Goal: Information Seeking & Learning: Find specific page/section

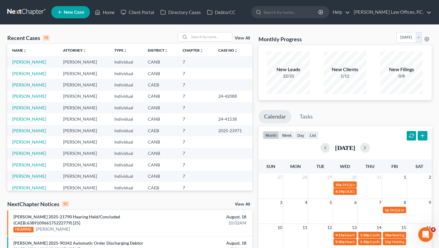
scroll to position [42, 0]
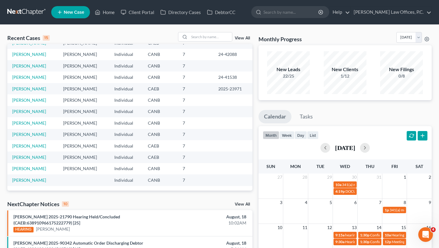
click at [245, 206] on div "View All" at bounding box center [244, 204] width 18 height 5
click at [244, 205] on link "View All" at bounding box center [242, 204] width 15 height 4
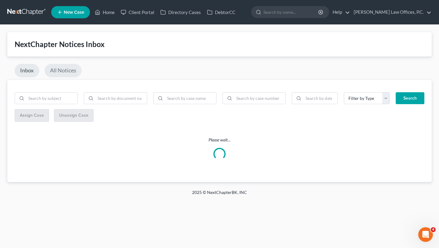
click at [75, 72] on link "All Notices" at bounding box center [63, 70] width 37 height 13
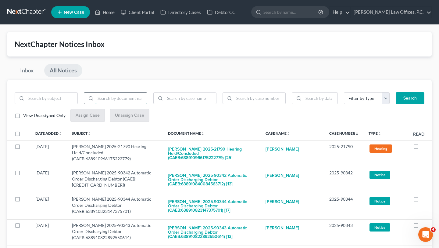
click at [128, 103] on input "search" at bounding box center [120, 98] width 51 height 12
type input "discharge"
click at [396, 92] on button "Search" at bounding box center [410, 98] width 29 height 12
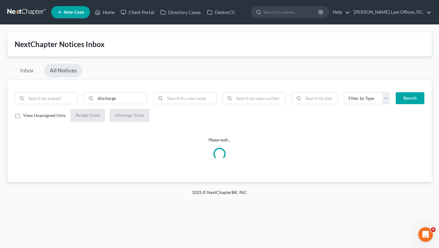
click at [156, 83] on div "discharge Filter by Type Bank Statement Drivers License Hearing List of Credito…" at bounding box center [219, 131] width 425 height 102
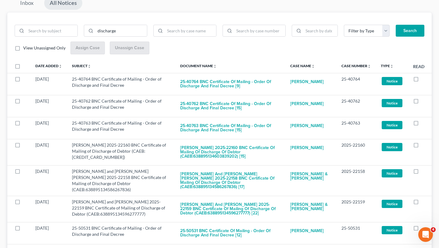
scroll to position [72, 0]
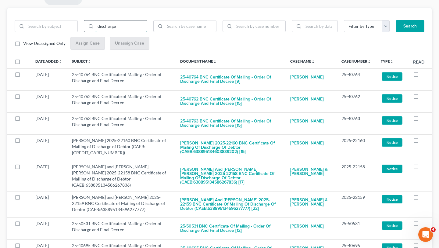
click at [117, 28] on input "discharge" at bounding box center [120, 26] width 51 height 12
click at [396, 20] on button "Search" at bounding box center [410, 26] width 29 height 12
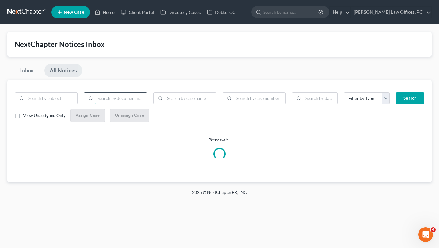
scroll to position [0, 0]
click at [160, 81] on div "Filter by Type Bank Statement Drivers License Hearing List of Creditors Notice …" at bounding box center [219, 131] width 425 height 102
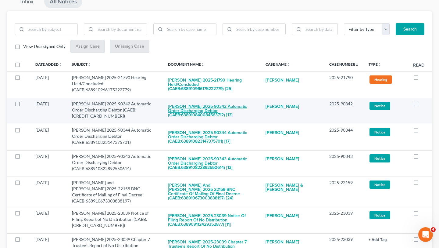
scroll to position [70, 0]
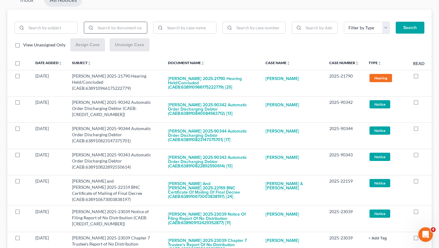
click at [130, 31] on input "search" at bounding box center [120, 28] width 51 height 12
type input "discharging"
click at [396, 22] on button "Search" at bounding box center [410, 28] width 29 height 12
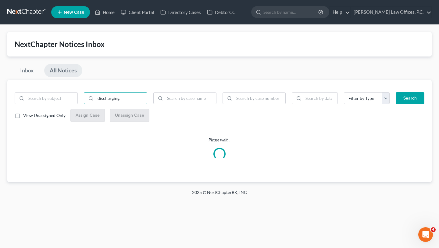
click at [153, 45] on div "NextChapter Notices Inbox" at bounding box center [220, 44] width 410 height 10
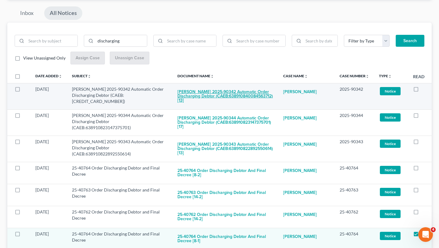
scroll to position [56, 0]
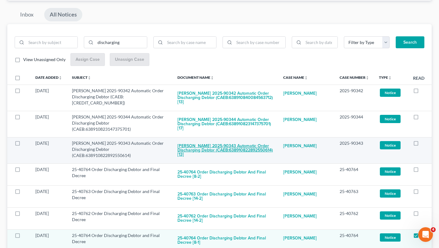
click at [203, 144] on button "Jason Clarence Singh 2025-90343 Automatic Order Discharging Debtor (CAEB:638910…" at bounding box center [226, 150] width 96 height 21
checkbox input "true"
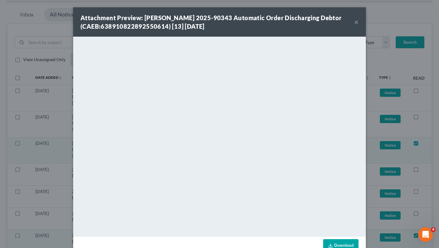
click at [355, 20] on button "×" at bounding box center [356, 21] width 4 height 7
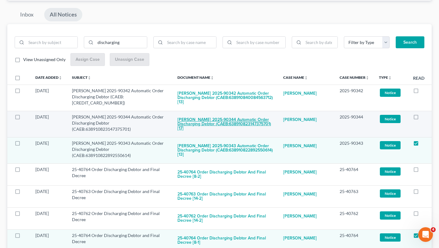
click at [224, 125] on button "Deanna Oriana Lynn 2025-90344 Automatic Order Discharging Debtor (CAEB:63891082…" at bounding box center [226, 124] width 96 height 21
checkbox input "true"
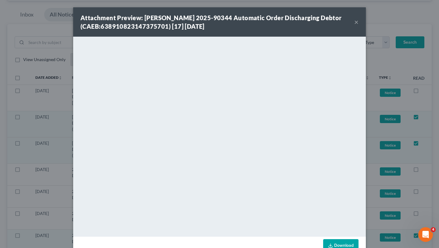
click at [352, 27] on div "Attachment Preview: Deanna Oriana Lynn 2025-90344 Automatic Order Discharging D…" at bounding box center [218, 21] width 274 height 17
click at [358, 23] on button "×" at bounding box center [356, 21] width 4 height 7
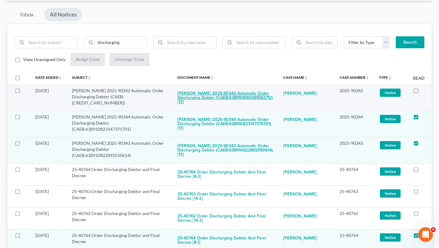
click at [233, 92] on button "Roxana Esmeralda Zamora-Navarro 2025-90342 Automatic Order Discharging Debtor (…" at bounding box center [226, 98] width 96 height 21
checkbox input "true"
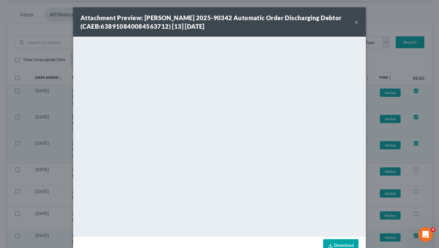
click at [357, 22] on button "×" at bounding box center [356, 21] width 4 height 7
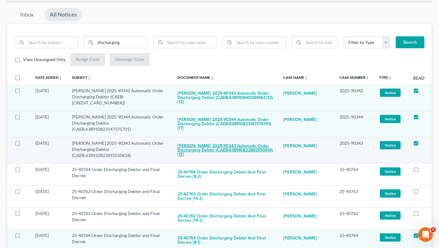
click at [193, 143] on button "Jason Clarence Singh 2025-90343 Automatic Order Discharging Debtor (CAEB:638910…" at bounding box center [226, 150] width 96 height 21
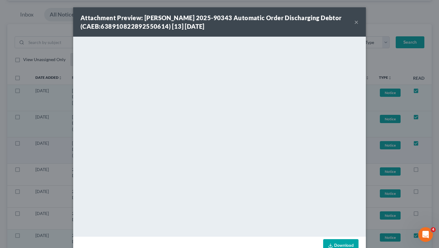
scroll to position [16, 0]
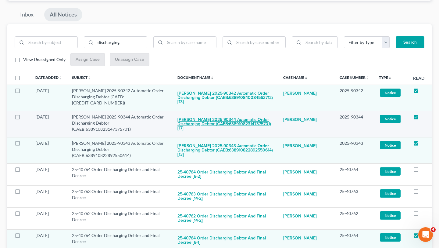
click at [200, 121] on button "Deanna Oriana Lynn 2025-90344 Automatic Order Discharging Debtor (CAEB:63891082…" at bounding box center [226, 124] width 96 height 21
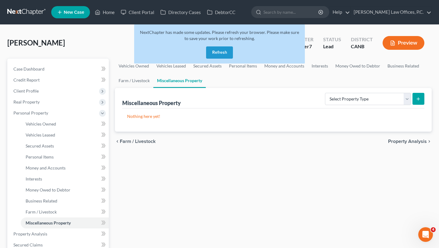
click at [222, 51] on button "Refresh" at bounding box center [219, 52] width 27 height 12
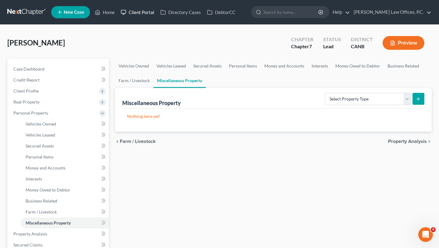
click at [139, 12] on link "Client Portal" at bounding box center [138, 12] width 40 height 11
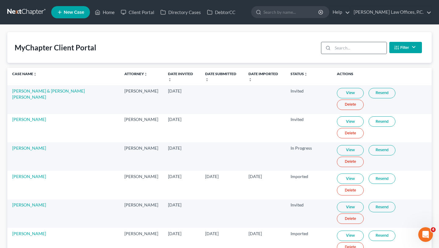
click at [333, 46] on div at bounding box center [326, 48] width 11 height 12
click at [351, 49] on input "search" at bounding box center [360, 48] width 54 height 12
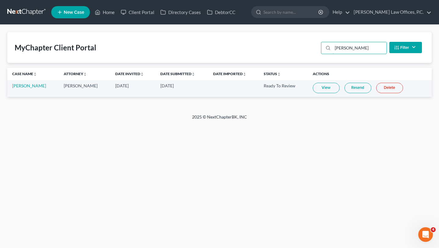
type input "casey"
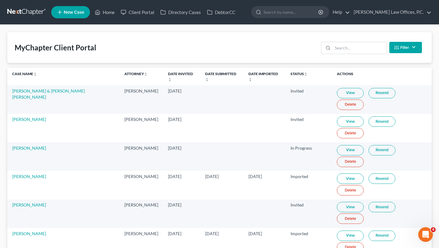
click at [271, 49] on div "MyChapter Client Portal Filter Status Filter... Invited In Progress Ready To Re…" at bounding box center [219, 47] width 425 height 31
click at [203, 71] on th "Date Submitted unfold_more expand_more expand_less" at bounding box center [221, 76] width 43 height 17
click at [206, 76] on th "Date Submitted unfold_more expand_more expand_less" at bounding box center [221, 76] width 43 height 17
click at [206, 78] on th "Date Submitted unfold_more expand_more expand_less" at bounding box center [221, 76] width 43 height 17
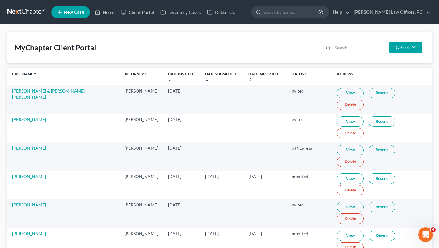
click at [206, 76] on th "Date Submitted unfold_more expand_more expand_less" at bounding box center [221, 76] width 43 height 17
click at [206, 74] on link "Date Submitted unfold_more expand_more expand_less" at bounding box center [220, 76] width 31 height 10
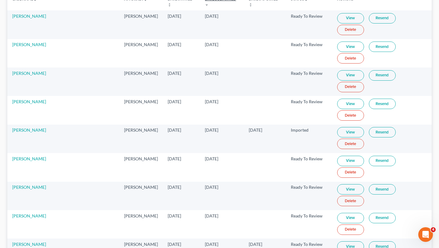
scroll to position [76, 0]
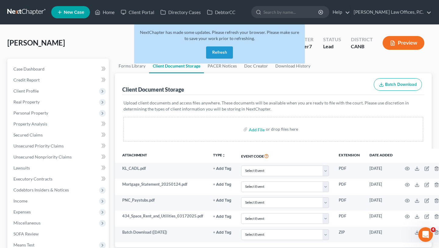
click at [226, 52] on button "Refresh" at bounding box center [219, 52] width 27 height 12
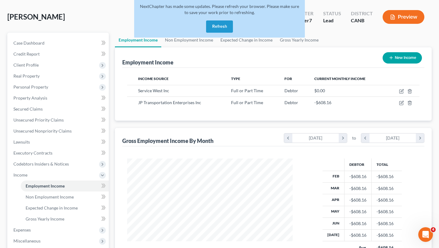
click at [223, 34] on div "NextChapter has made some updates. Please refresh your browser. Please make sur…" at bounding box center [219, 17] width 171 height 39
click at [222, 29] on button "Refresh" at bounding box center [219, 26] width 27 height 12
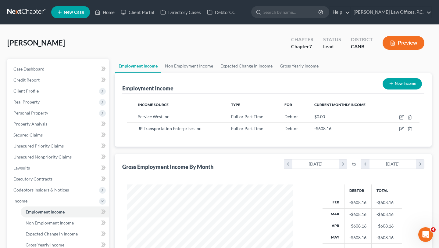
scroll to position [109, 178]
click at [188, 62] on link "Non Employment Income" at bounding box center [189, 66] width 56 height 15
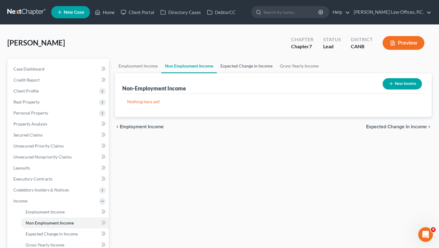
click at [241, 65] on link "Expected Change in Income" at bounding box center [246, 66] width 59 height 15
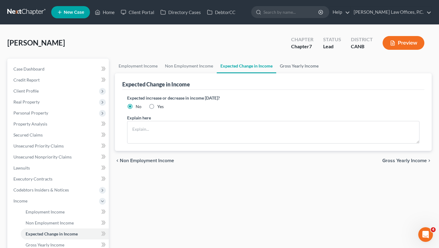
click at [298, 65] on link "Gross Yearly Income" at bounding box center [299, 66] width 46 height 15
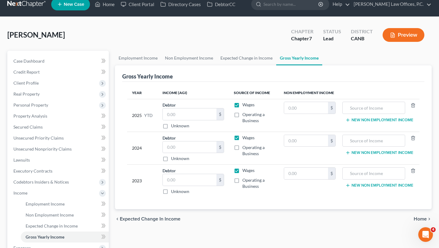
scroll to position [12, 0]
